Goal: Find contact information: Obtain details needed to contact an individual or organization

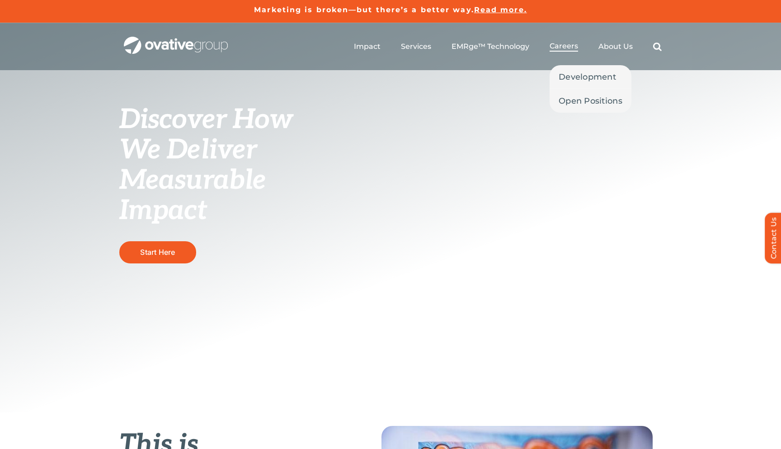
click at [568, 45] on span "Careers" at bounding box center [564, 46] width 28 height 9
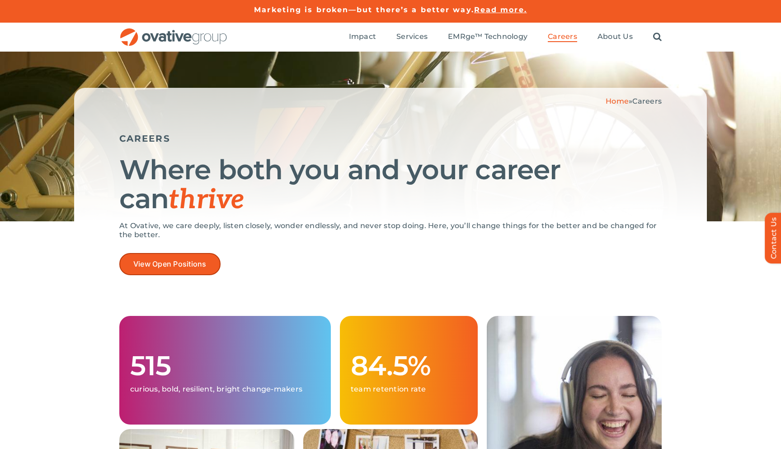
click at [177, 257] on link "View Open Positions" at bounding box center [169, 264] width 101 height 22
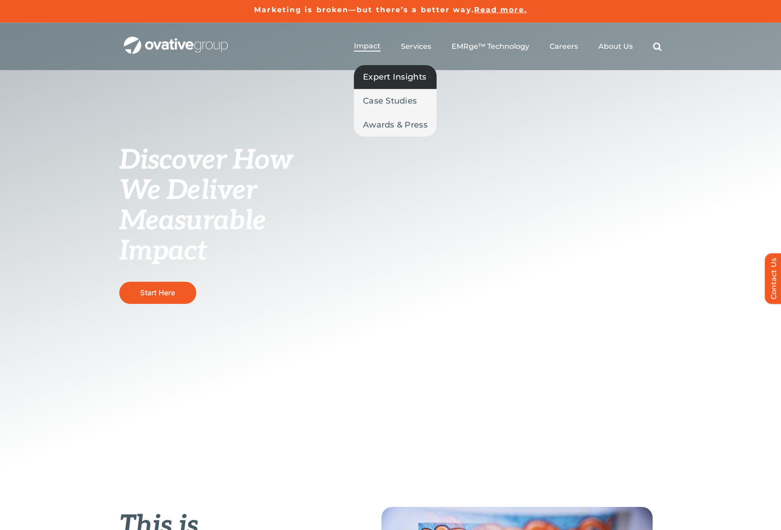
click at [384, 74] on span "Expert Insights" at bounding box center [394, 77] width 63 height 13
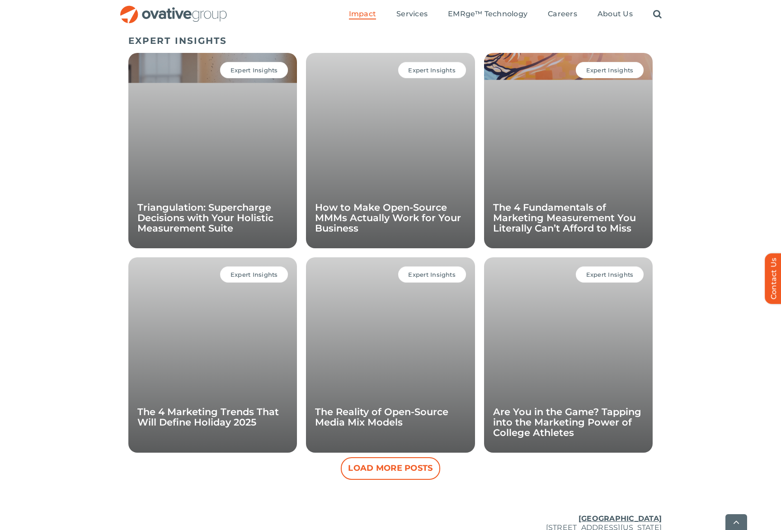
scroll to position [623, 0]
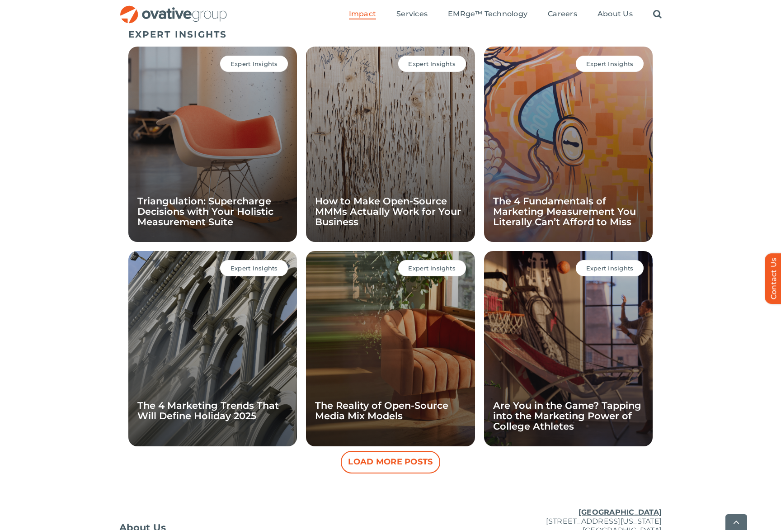
click at [252, 62] on span "Expert Insights" at bounding box center [254, 63] width 47 height 7
click at [205, 203] on link "Triangulation: Supercharge Decisions with Your Holistic Measurement Suite" at bounding box center [205, 211] width 136 height 32
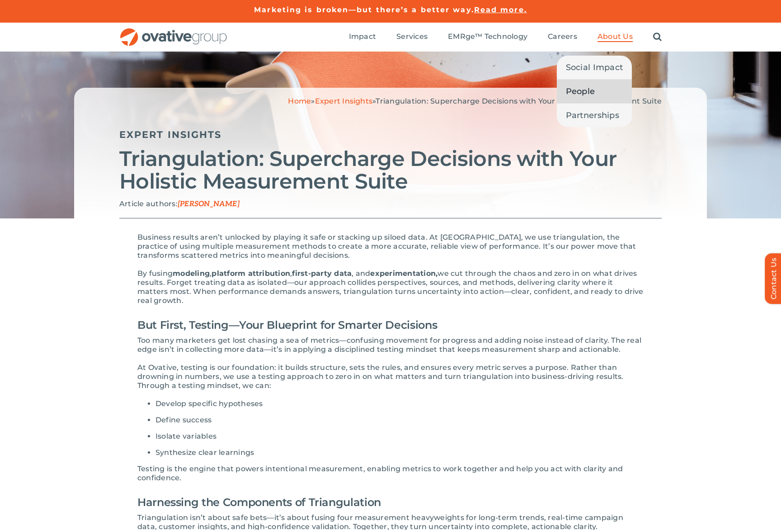
click at [585, 91] on span "People" at bounding box center [580, 91] width 29 height 13
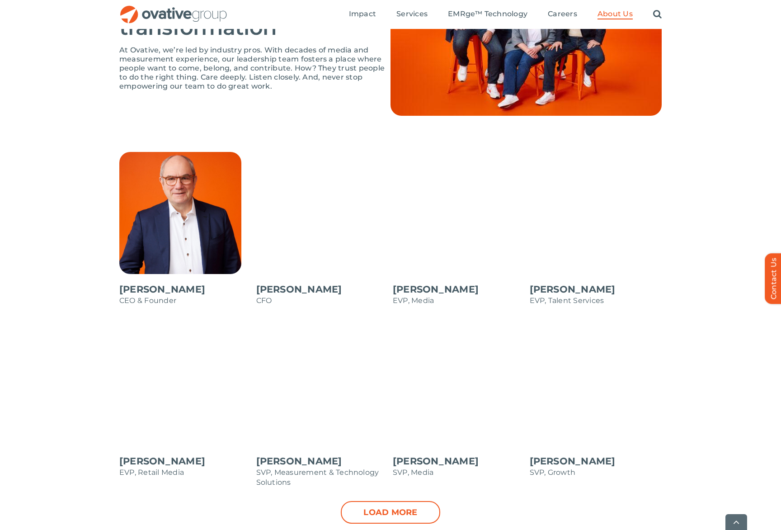
scroll to position [676, 0]
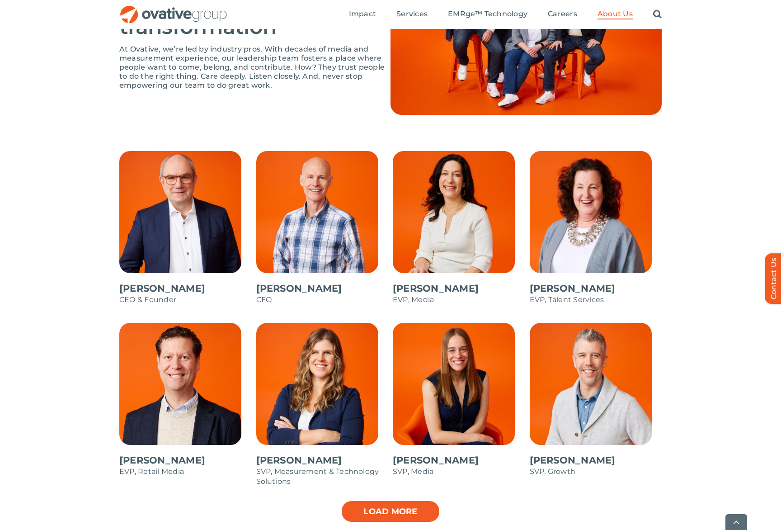
click at [390, 510] on link "Load more" at bounding box center [390, 511] width 99 height 23
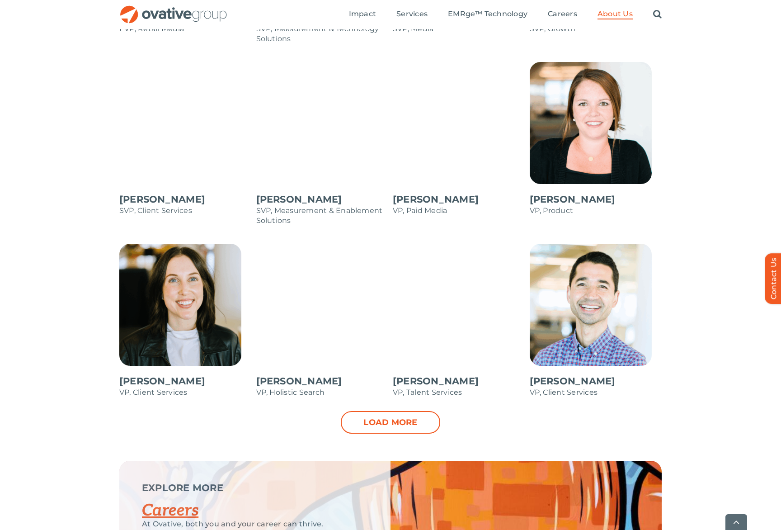
scroll to position [1136, 0]
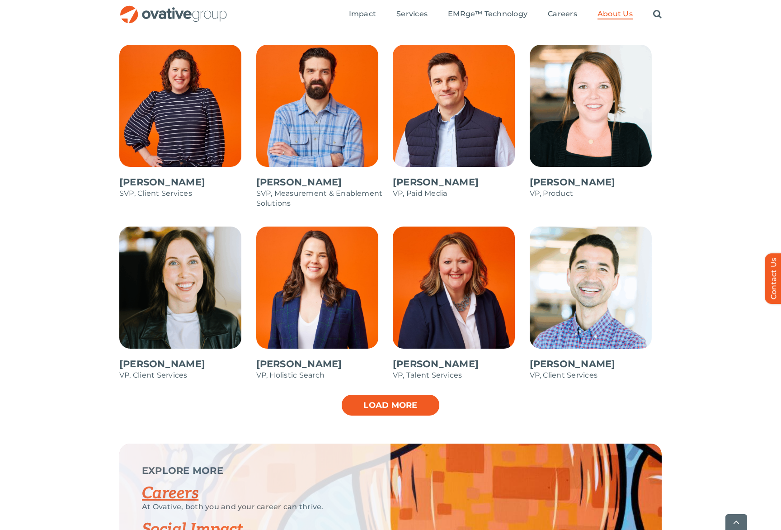
click at [414, 405] on link "Load more" at bounding box center [390, 405] width 99 height 23
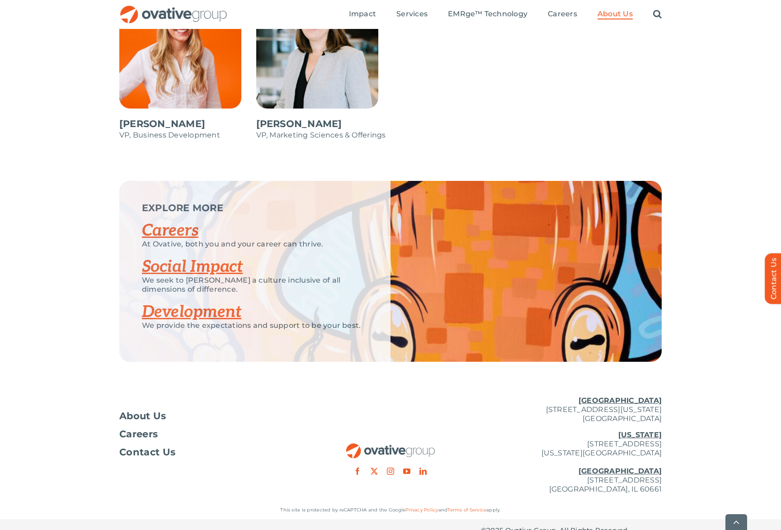
scroll to position [1564, 0]
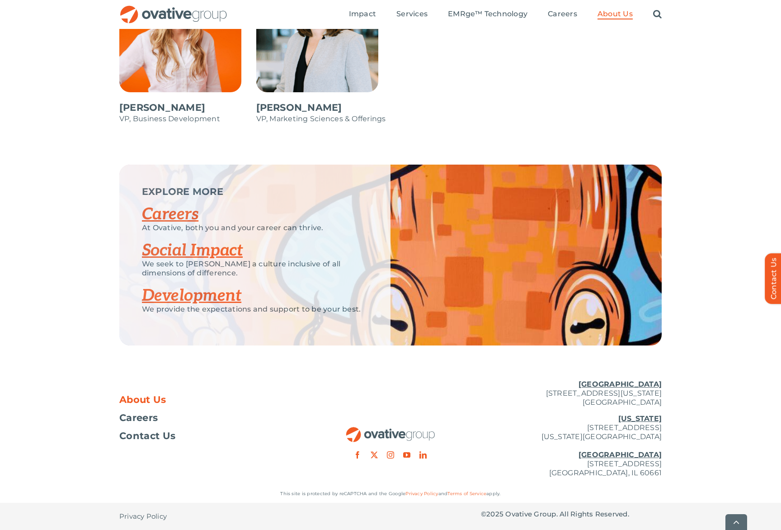
click at [148, 399] on span "About Us" at bounding box center [142, 399] width 47 height 9
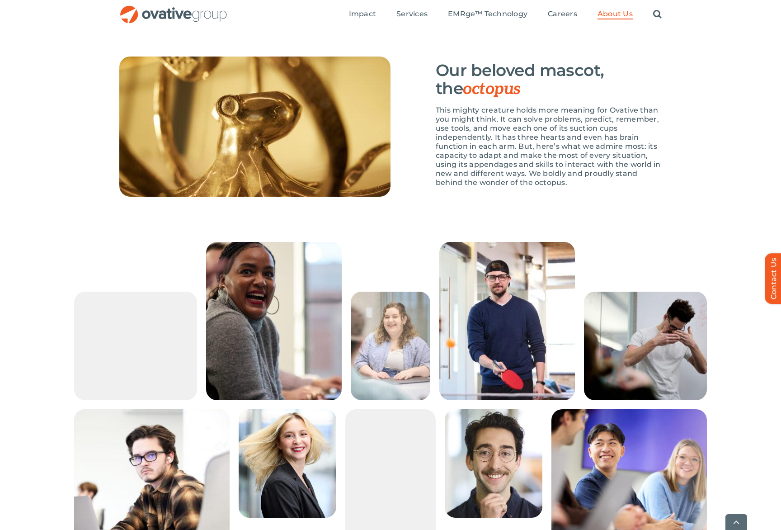
scroll to position [1321, 0]
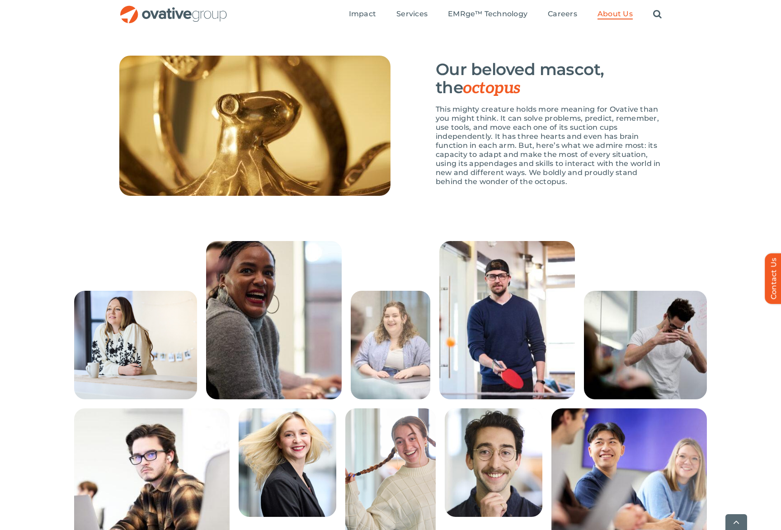
click at [520, 341] on img at bounding box center [508, 320] width 136 height 158
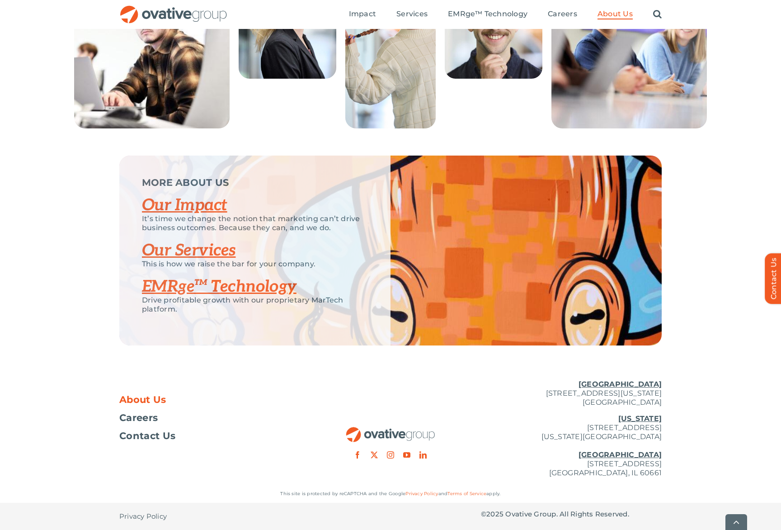
scroll to position [1787, 0]
drag, startPoint x: 522, startPoint y: 392, endPoint x: 661, endPoint y: 399, distance: 139.0
click at [661, 399] on p "[GEOGRAPHIC_DATA] [STREET_ADDRESS][US_STATE]" at bounding box center [571, 393] width 181 height 27
copy p "[STREET_ADDRESS][US_STATE]"
